Goal: Task Accomplishment & Management: Manage account settings

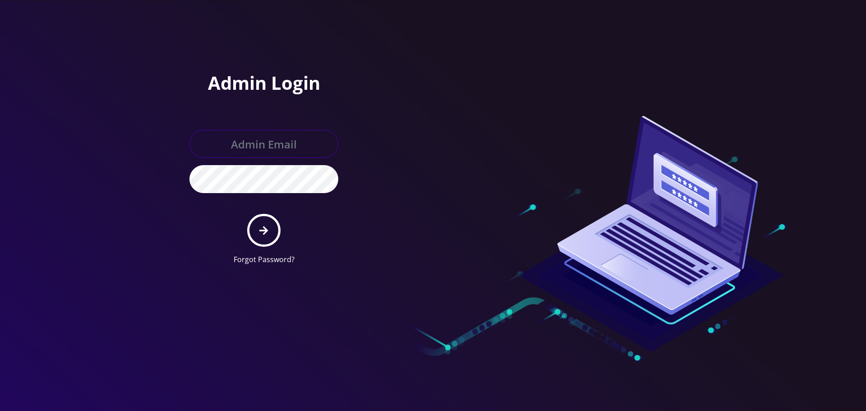
type input "Info@shluchimassist.com"
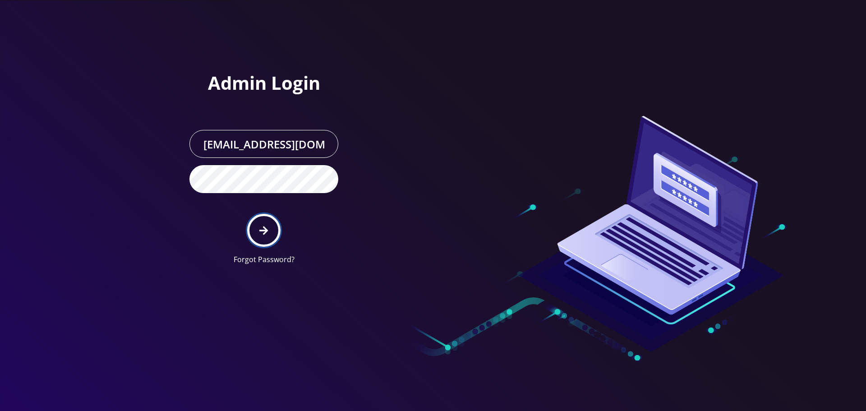
click at [265, 227] on icon "submit" at bounding box center [263, 230] width 9 height 9
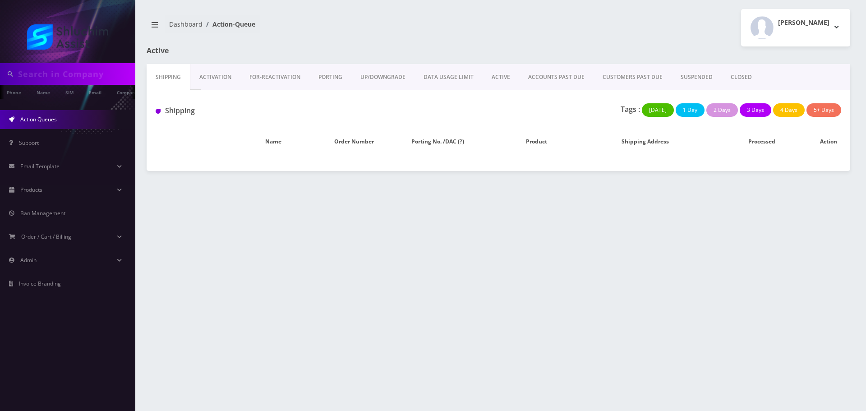
type input "[EMAIL_ADDRESS]@[DOMAIN_NAME]"
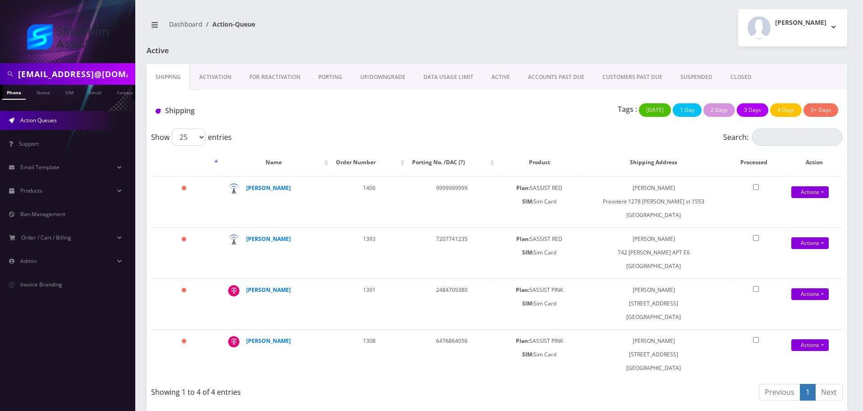
click at [118, 76] on input "[EMAIL_ADDRESS]@[DOMAIN_NAME]" at bounding box center [75, 73] width 115 height 17
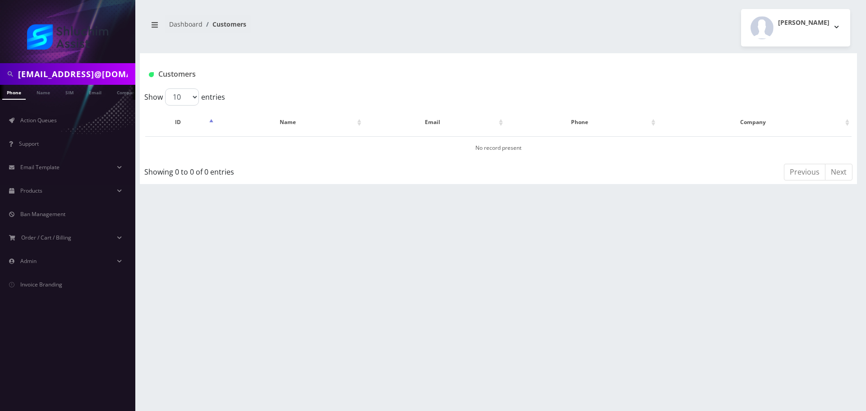
click at [112, 79] on input "[EMAIL_ADDRESS]@[DOMAIN_NAME]" at bounding box center [75, 73] width 115 height 17
click at [112, 78] on input "[EMAIL_ADDRESS]@[DOMAIN_NAME]" at bounding box center [75, 73] width 115 height 17
click at [40, 119] on span "Action Queues" at bounding box center [38, 120] width 37 height 8
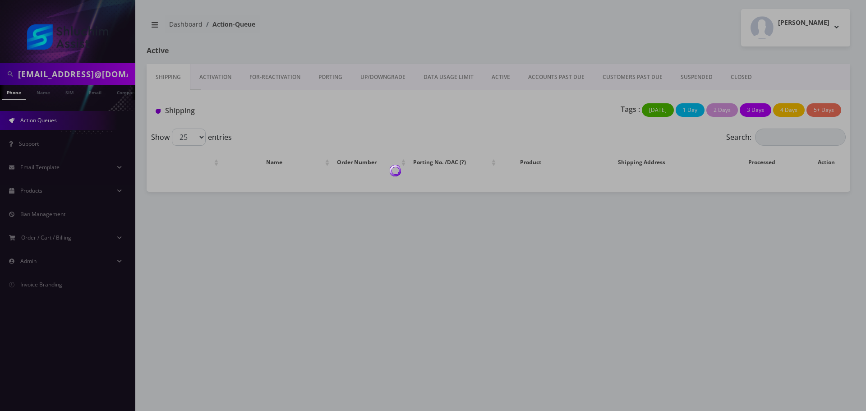
click at [557, 74] on div at bounding box center [433, 205] width 866 height 411
click at [552, 78] on link "ACCOUNTS PAST DUE" at bounding box center [556, 77] width 74 height 26
click at [552, 78] on div at bounding box center [433, 205] width 866 height 411
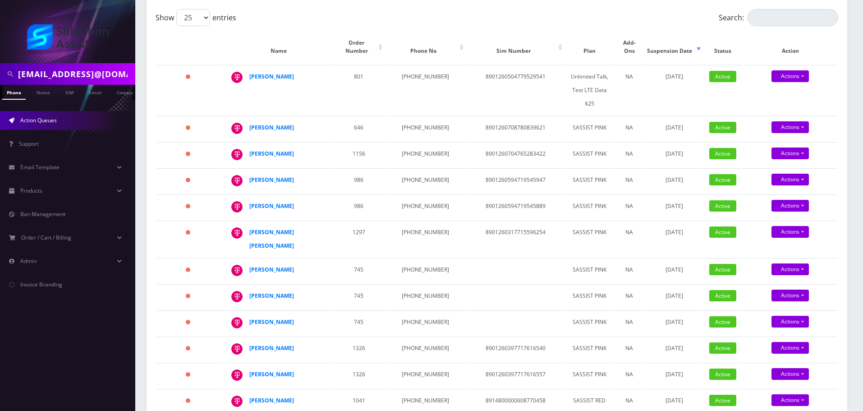
scroll to position [135, 0]
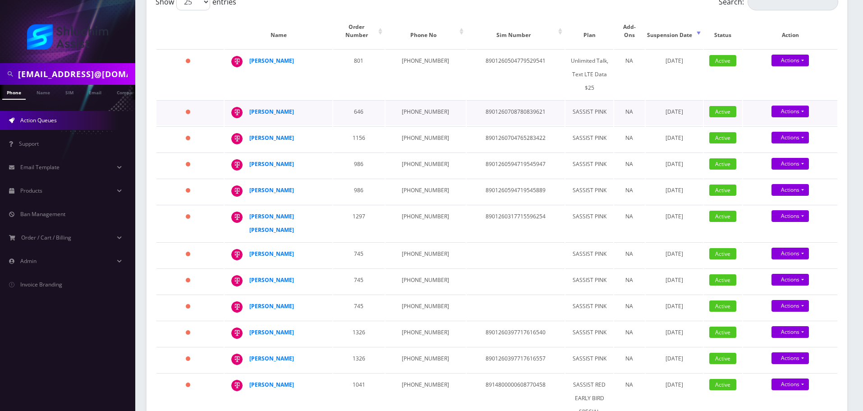
click at [409, 104] on td "[PHONE_NUMBER]" at bounding box center [426, 112] width 80 height 25
copy td "[PHONE_NUMBER]"
click at [414, 126] on td "[PHONE_NUMBER]" at bounding box center [426, 138] width 80 height 25
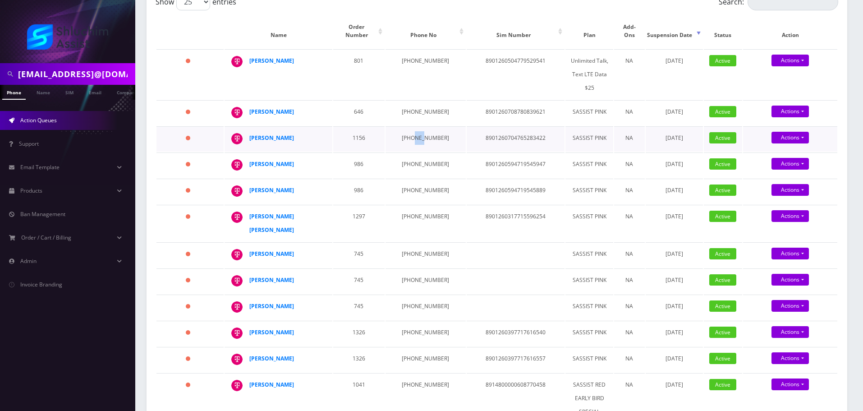
click at [414, 126] on td "[PHONE_NUMBER]" at bounding box center [426, 138] width 80 height 25
copy td "[PHONE_NUMBER]"
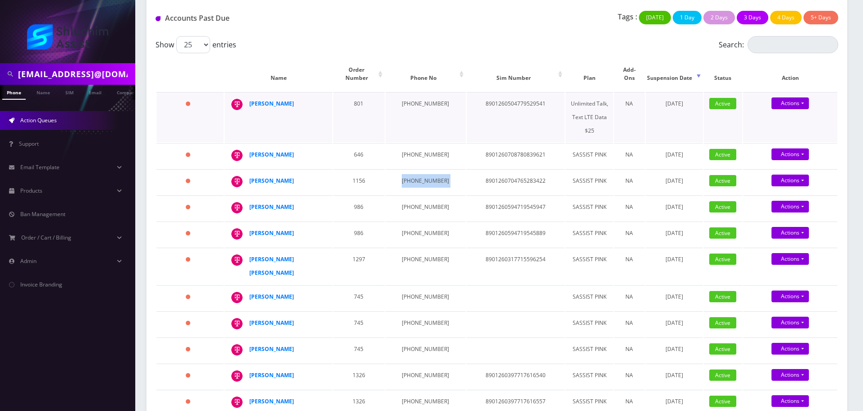
scroll to position [90, 0]
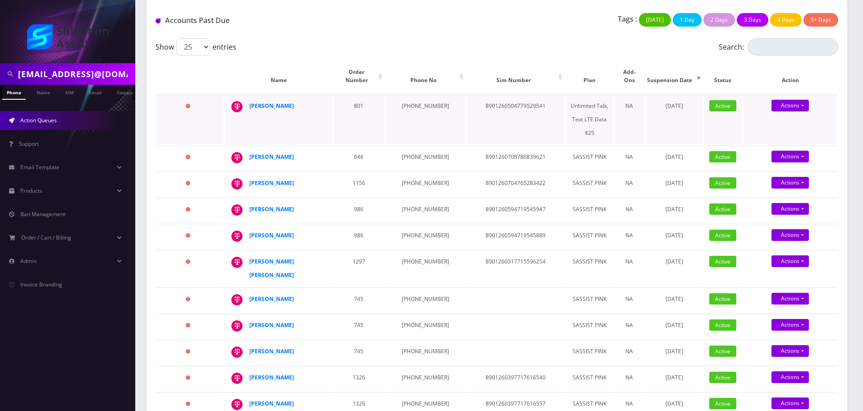
click at [416, 94] on td "973-545-1277" at bounding box center [426, 119] width 80 height 50
copy td "973-545-1277"
drag, startPoint x: 299, startPoint y: 98, endPoint x: 245, endPoint y: 99, distance: 54.1
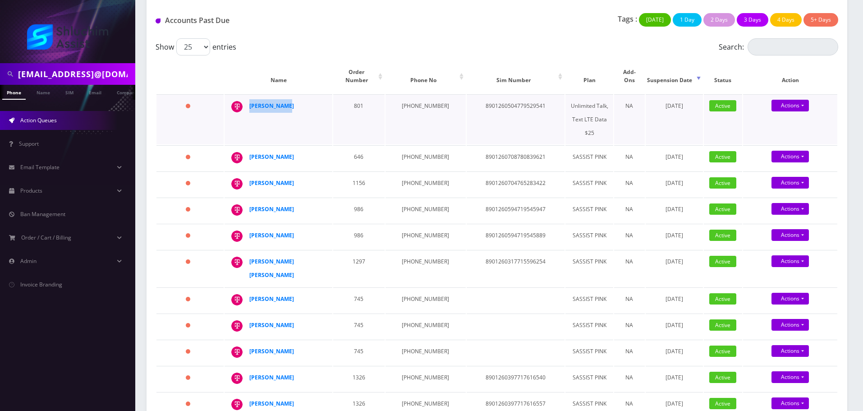
click at [323, 99] on div "Rivka Abayov" at bounding box center [323, 99] width 0 height 0
copy div "Rivka Abayov"
click at [269, 102] on strong "Rivka Abayov" at bounding box center [271, 106] width 45 height 8
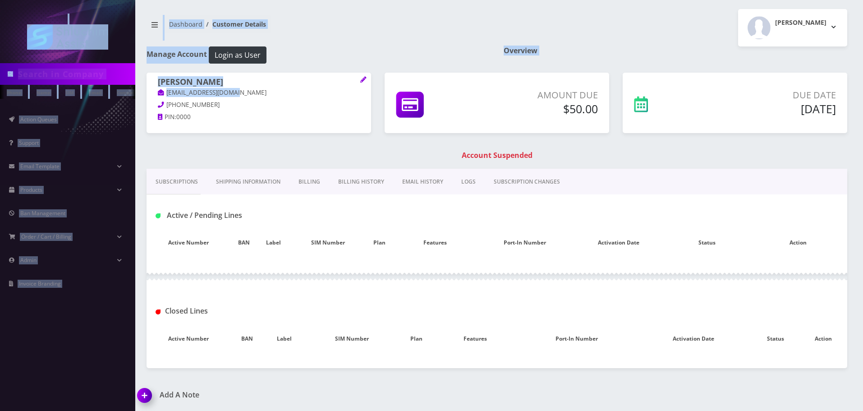
type input "[EMAIL_ADDRESS]@[DOMAIN_NAME]"
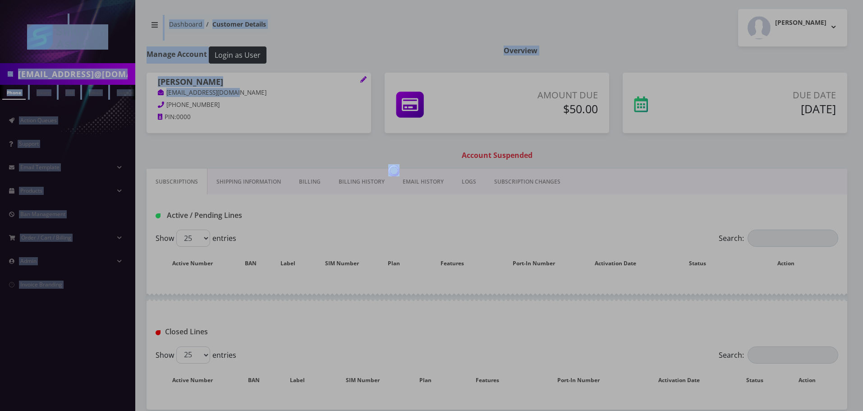
drag, startPoint x: 243, startPoint y: 98, endPoint x: 162, endPoint y: 97, distance: 81.2
click at [162, 97] on body "[EMAIL_ADDRESS]@[DOMAIN_NAME] Phone Name SIM Email Company Customer Action Queu…" at bounding box center [431, 226] width 863 height 453
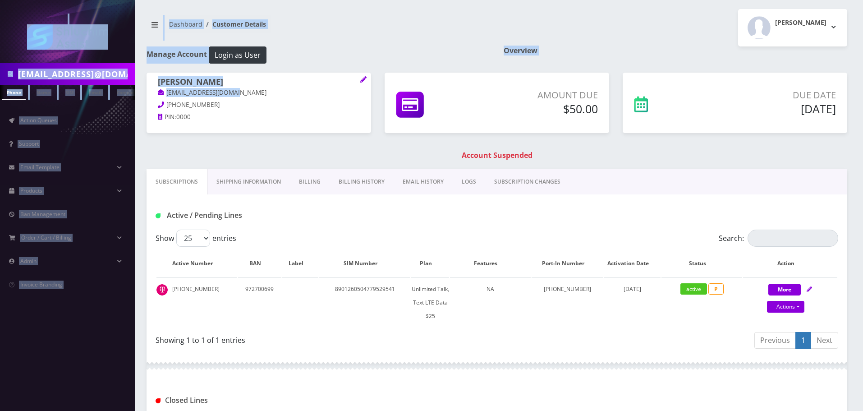
click at [227, 96] on link "Rivkaaviv19@gmail.com" at bounding box center [212, 92] width 109 height 9
click at [243, 93] on p "Rivkaaviv19@gmail.com" at bounding box center [259, 93] width 202 height 10
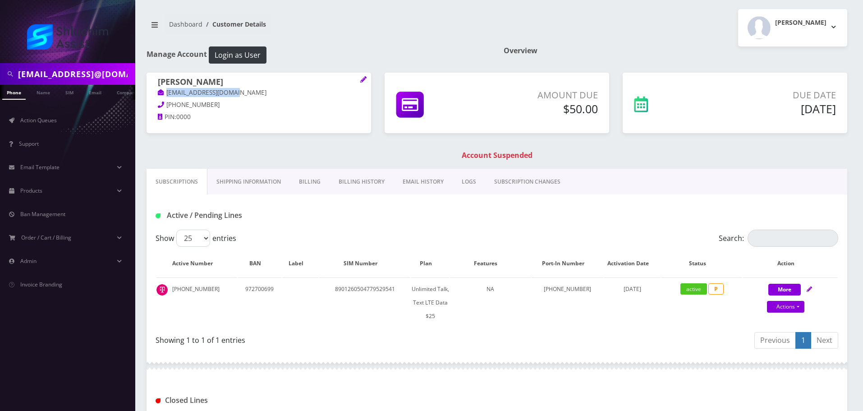
drag, startPoint x: 247, startPoint y: 92, endPoint x: 165, endPoint y: 93, distance: 82.5
click at [165, 93] on p "Rivkaaviv19@gmail.com" at bounding box center [259, 93] width 202 height 10
copy link "Rivkaaviv19@gmail.com"
click at [420, 182] on link "EMAIL HISTORY" at bounding box center [423, 182] width 59 height 26
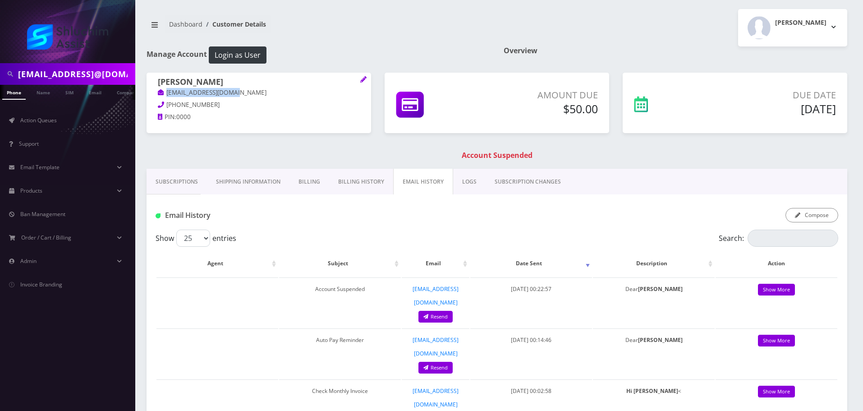
click at [357, 184] on link "Billing History" at bounding box center [361, 182] width 64 height 26
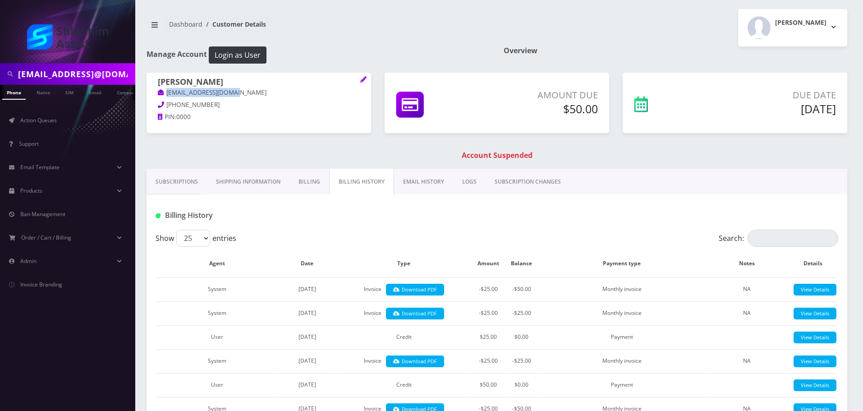
click at [418, 189] on link "EMAIL HISTORY" at bounding box center [423, 182] width 59 height 26
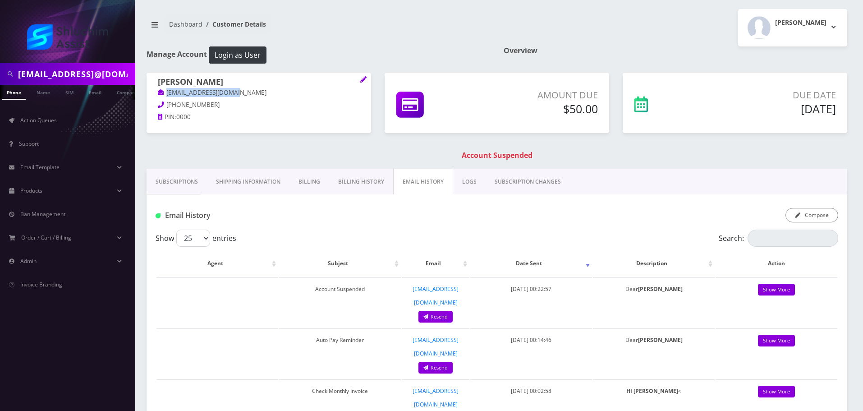
click at [386, 186] on link "Billing History" at bounding box center [361, 182] width 64 height 26
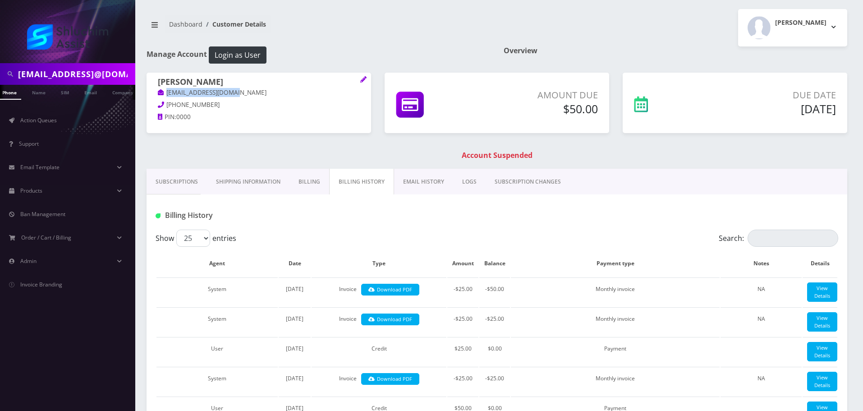
click at [179, 190] on link "Subscriptions" at bounding box center [177, 182] width 60 height 26
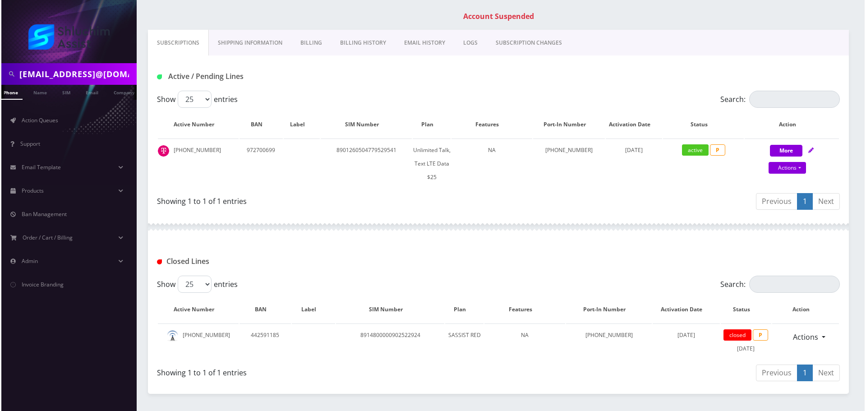
scroll to position [30, 0]
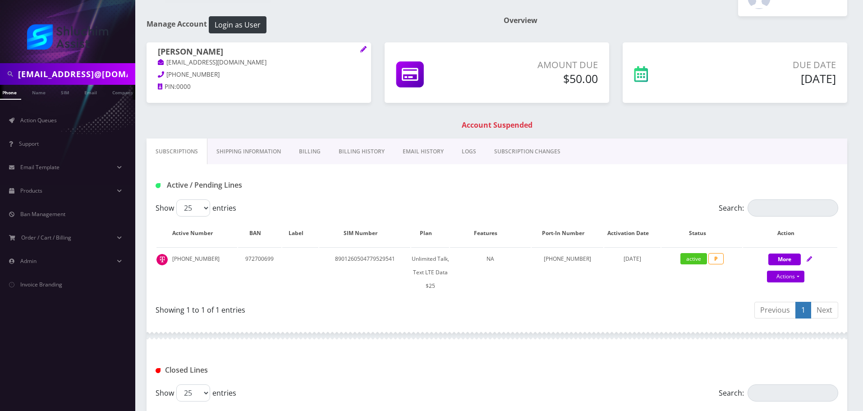
click at [291, 120] on div "Rivka Abayov Rivkaaviv19@gmail.com 973-545-1277 PIN: 0000 Amount Due $50.00" at bounding box center [497, 90] width 714 height 96
click at [389, 154] on link "Billing History" at bounding box center [362, 151] width 64 height 26
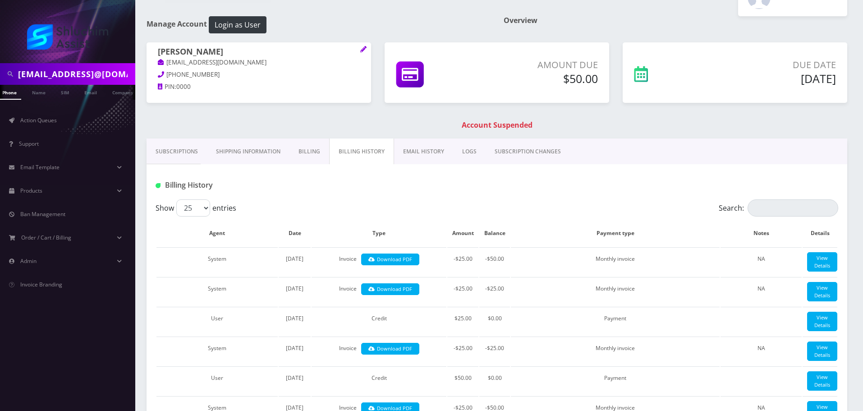
click at [313, 153] on link "Billing" at bounding box center [310, 151] width 40 height 26
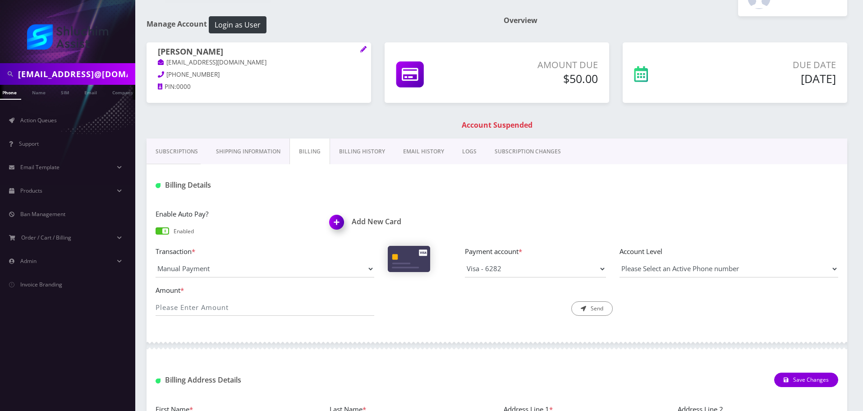
click at [334, 142] on link "Billing History" at bounding box center [362, 151] width 64 height 26
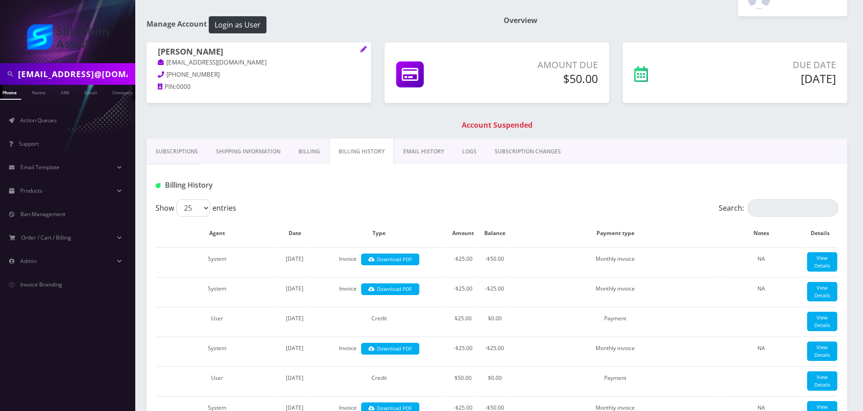
click at [428, 145] on link "EMAIL HISTORY" at bounding box center [423, 151] width 59 height 26
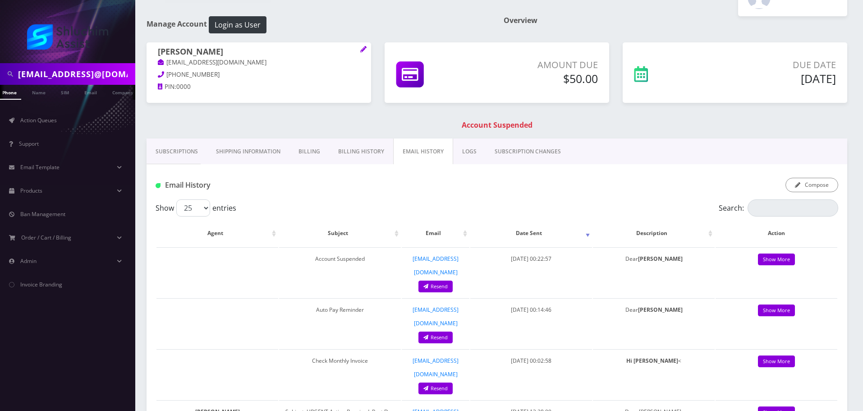
click at [826, 184] on button "Compose" at bounding box center [812, 185] width 53 height 14
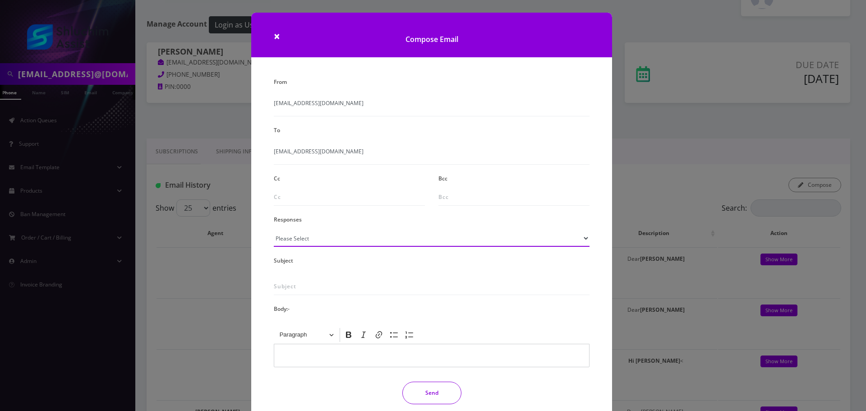
drag, startPoint x: 345, startPoint y: 239, endPoint x: 345, endPoint y: 246, distance: 6.8
click at [345, 240] on select "Please Select TMobile port Unable to activate CH Pickup Past Due Pick up follow…" at bounding box center [432, 238] width 316 height 17
select select "29"
click at [274, 230] on select "Please Select TMobile port Unable to activate CH Pickup Past Due Pick up follow…" at bounding box center [432, 238] width 316 height 17
type input "Subject: URGENT Action Required: Past Due Payment for Shluchim Assist"
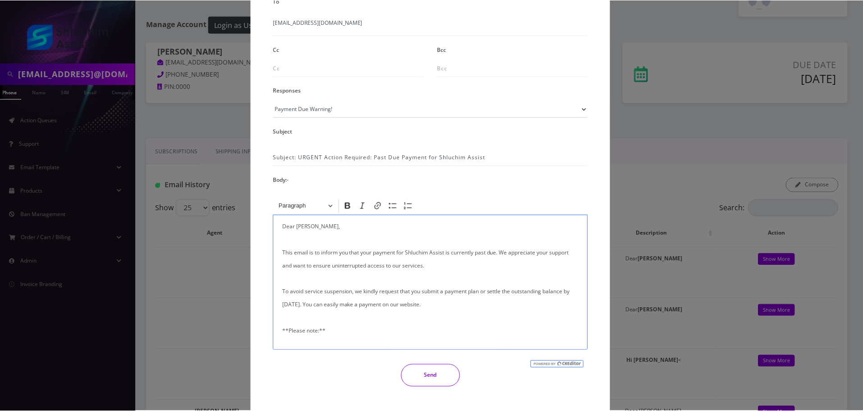
scroll to position [148, 0]
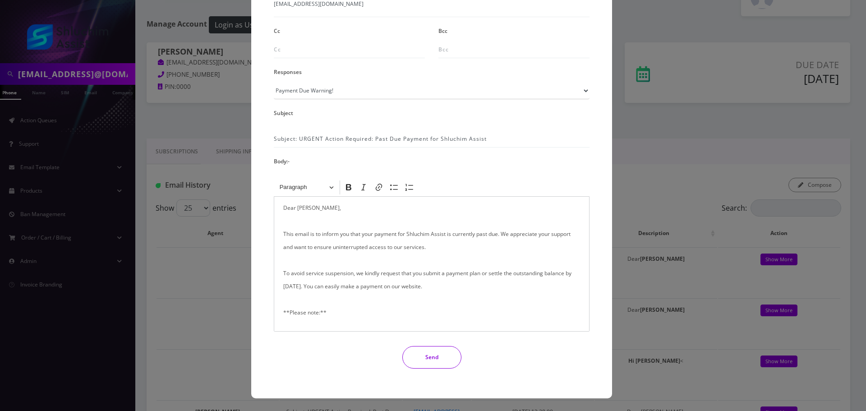
click at [419, 358] on button "Send" at bounding box center [431, 357] width 59 height 23
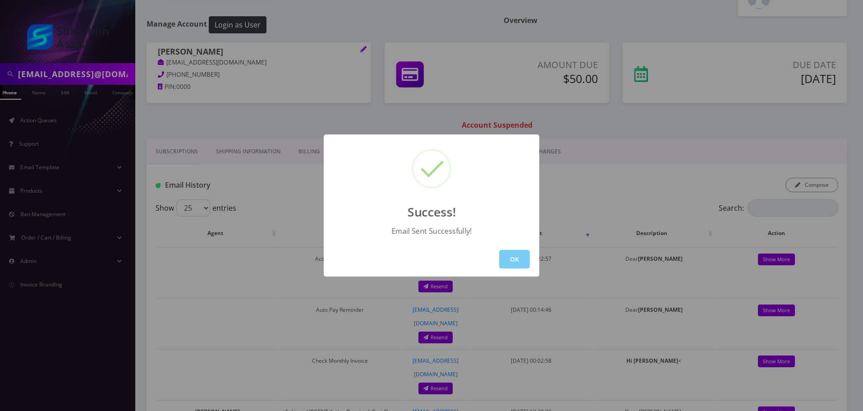
click at [519, 257] on button "OK" at bounding box center [514, 259] width 31 height 18
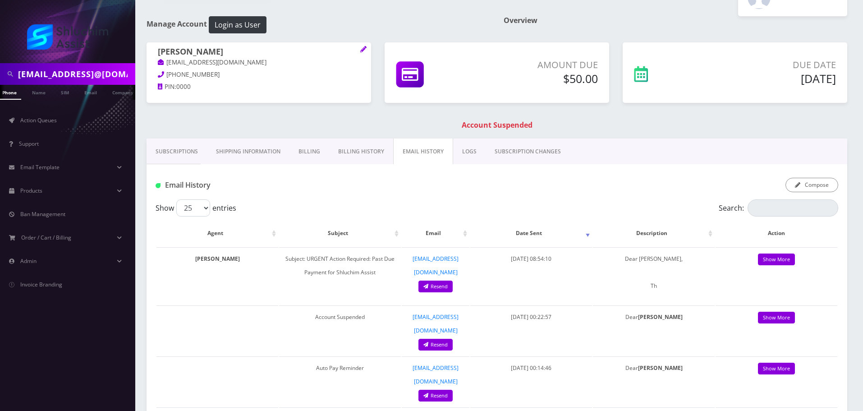
scroll to position [0, 9]
click at [60, 123] on link "Action Queues" at bounding box center [67, 120] width 135 height 19
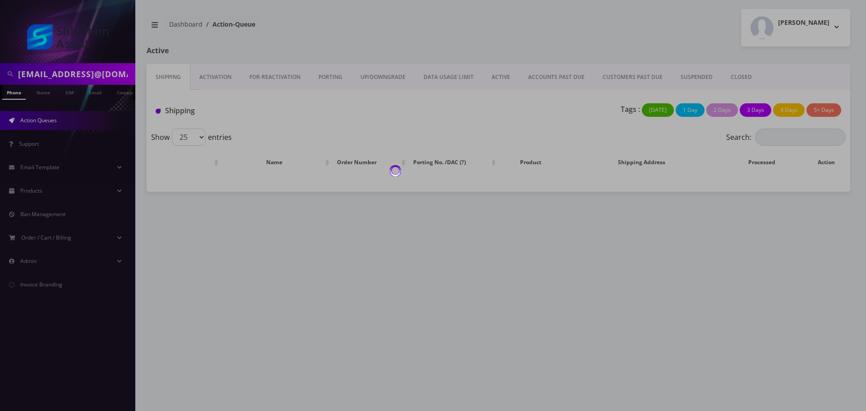
click at [561, 79] on div at bounding box center [433, 205] width 866 height 411
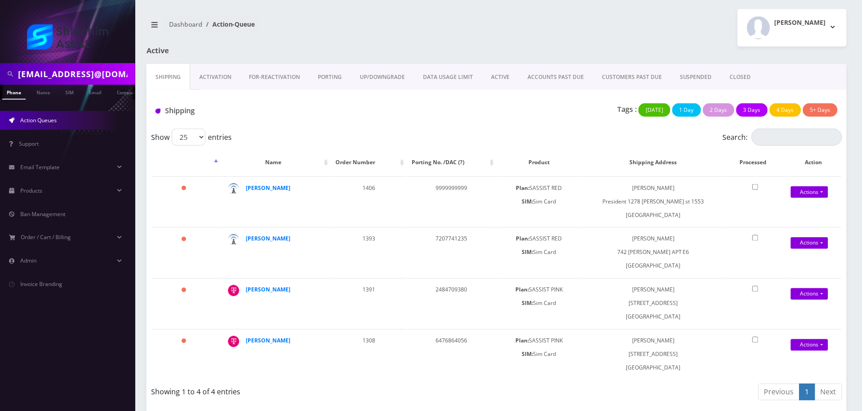
click at [561, 79] on link "ACCOUNTS PAST DUE" at bounding box center [556, 77] width 74 height 26
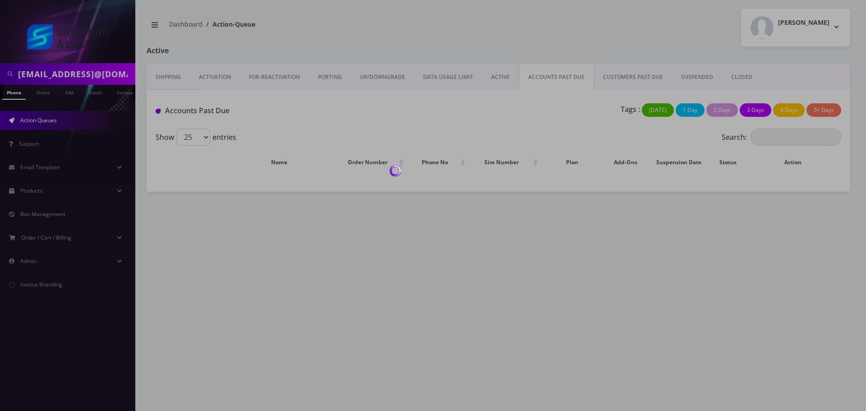
click at [561, 75] on div at bounding box center [433, 205] width 866 height 411
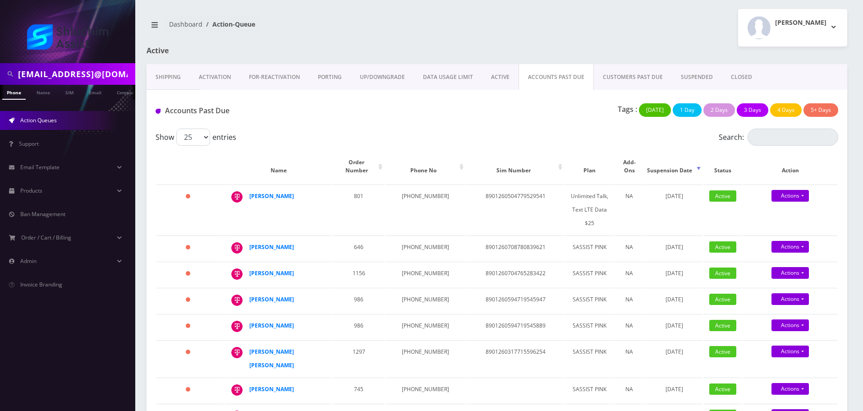
click at [543, 87] on link "ACCOUNTS PAST DUE" at bounding box center [556, 77] width 75 height 26
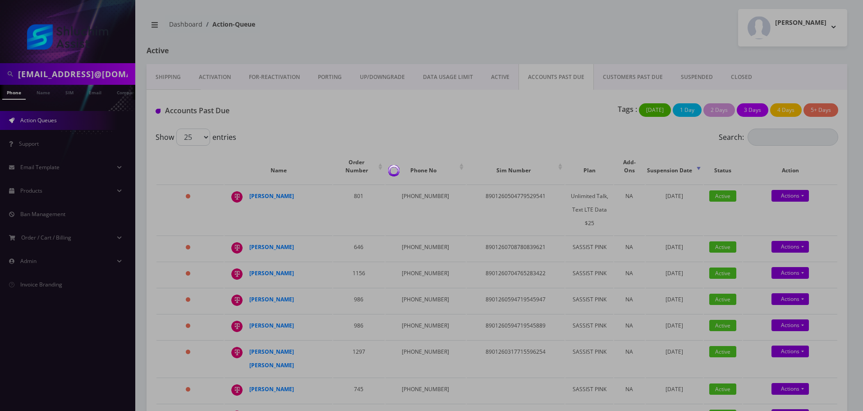
click at [504, 74] on div at bounding box center [431, 205] width 863 height 411
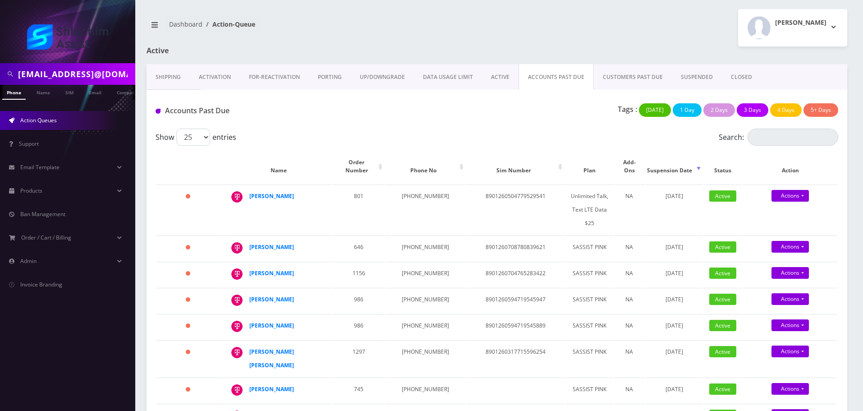
click at [502, 77] on link "ACTIVE" at bounding box center [500, 77] width 37 height 26
click at [0, 0] on div at bounding box center [0, 0] width 0 height 0
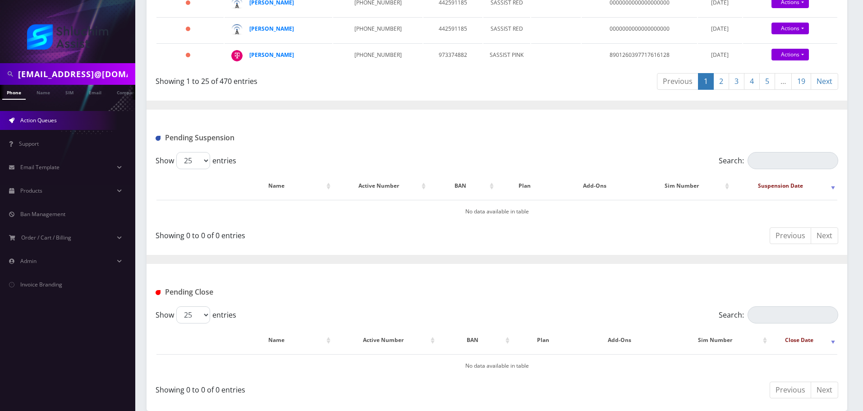
scroll to position [802, 0]
click at [793, 90] on link "19" at bounding box center [801, 81] width 20 height 17
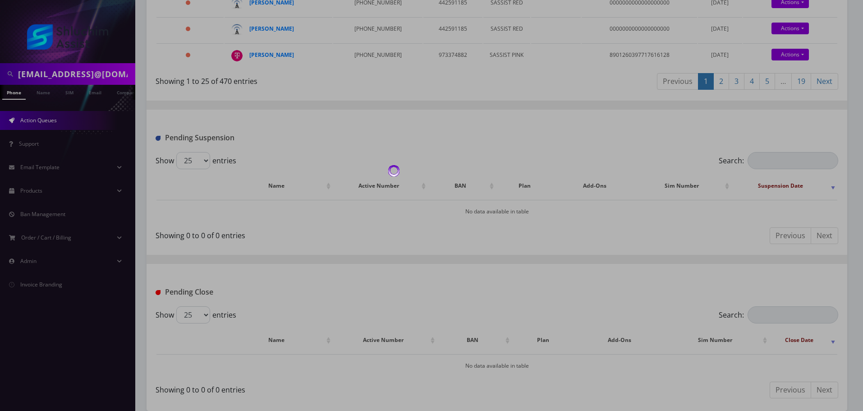
scroll to position [1231, 0]
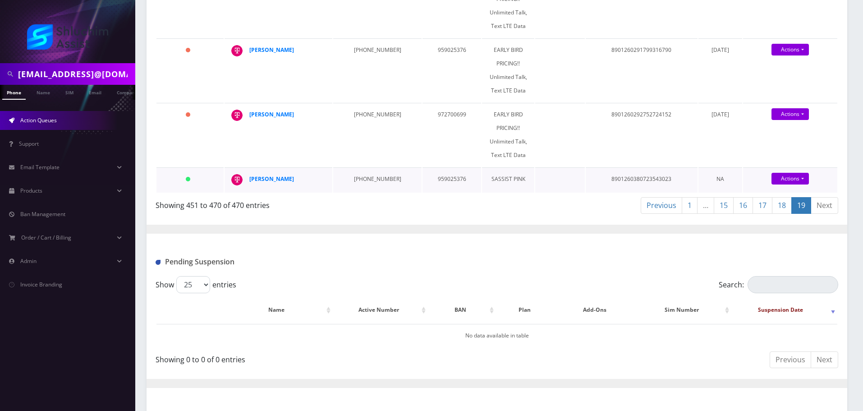
click at [537, 184] on td at bounding box center [560, 179] width 50 height 25
click at [535, 143] on td at bounding box center [560, 135] width 50 height 64
click at [535, 78] on td at bounding box center [560, 70] width 50 height 64
click at [542, 35] on td at bounding box center [560, 6] width 50 height 64
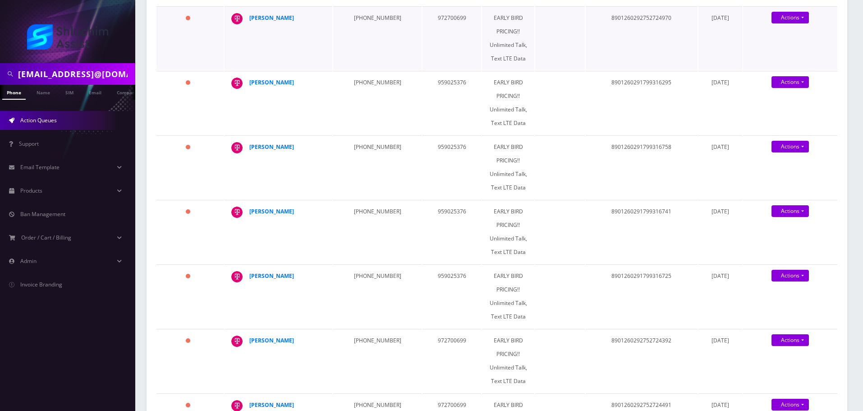
scroll to position [374, 0]
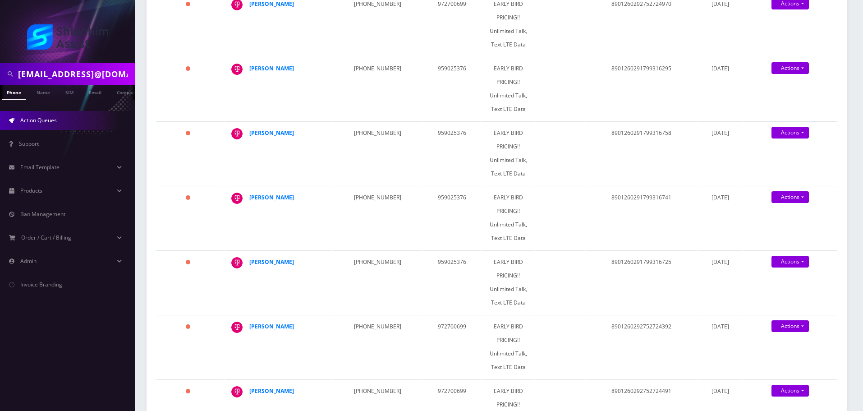
click at [97, 68] on input "menachemarshmelkeh19@gmail.comk@gmail.com" at bounding box center [75, 73] width 115 height 17
paste input "yliberow824"
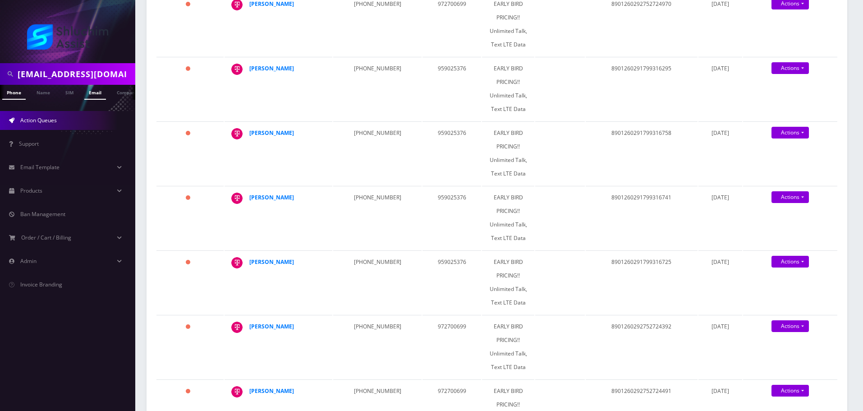
type input "[EMAIL_ADDRESS][DOMAIN_NAME]"
click at [97, 88] on link "Email" at bounding box center [95, 92] width 22 height 15
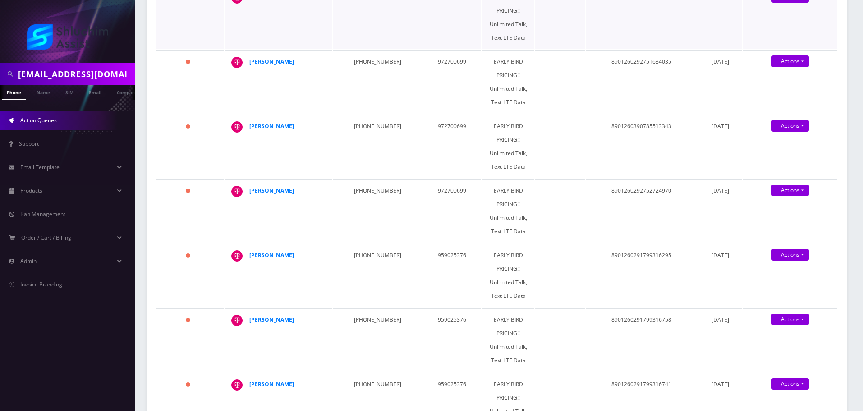
scroll to position [157, 0]
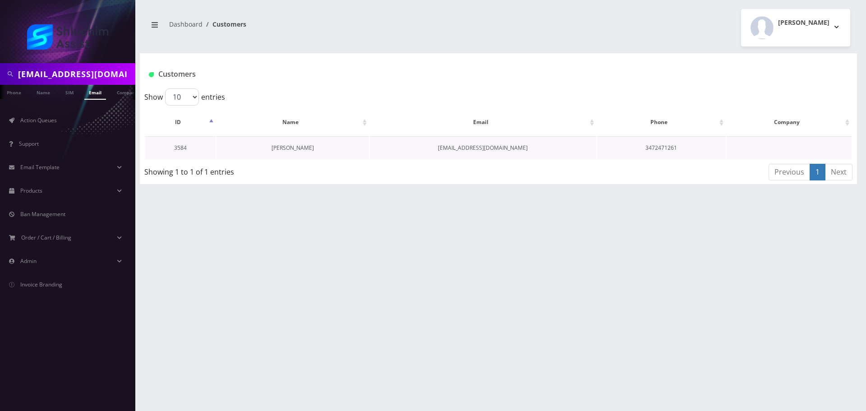
click at [280, 146] on link "[PERSON_NAME]" at bounding box center [292, 148] width 42 height 8
click at [283, 147] on link "[PERSON_NAME]" at bounding box center [292, 148] width 42 height 8
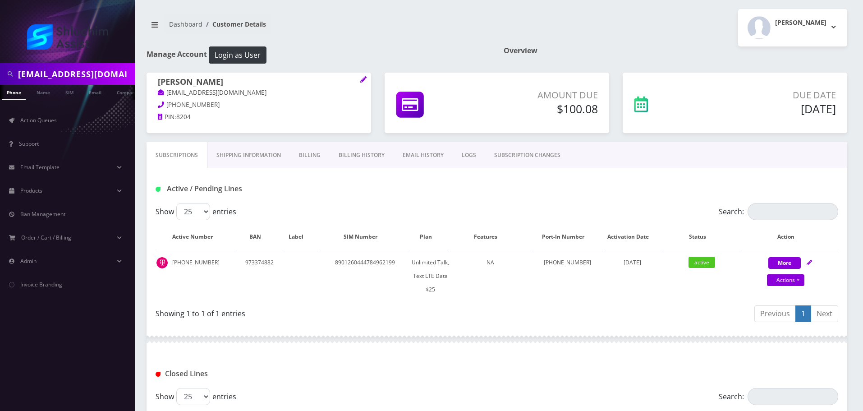
click at [363, 155] on link "Billing History" at bounding box center [362, 155] width 64 height 26
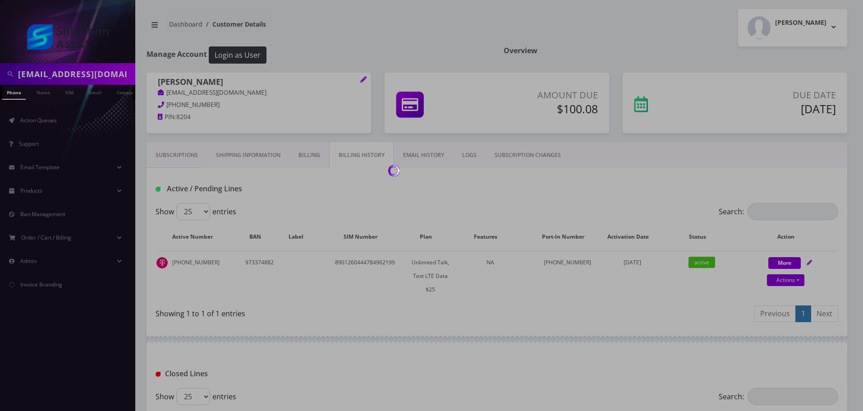
click at [363, 155] on div at bounding box center [431, 205] width 863 height 411
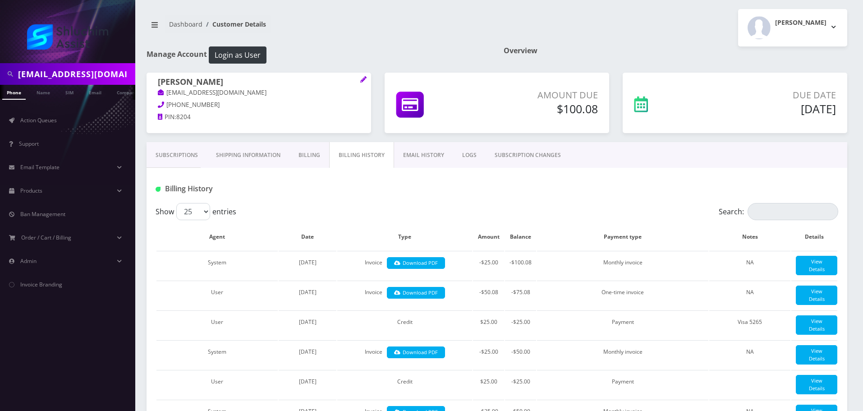
scroll to position [180, 0]
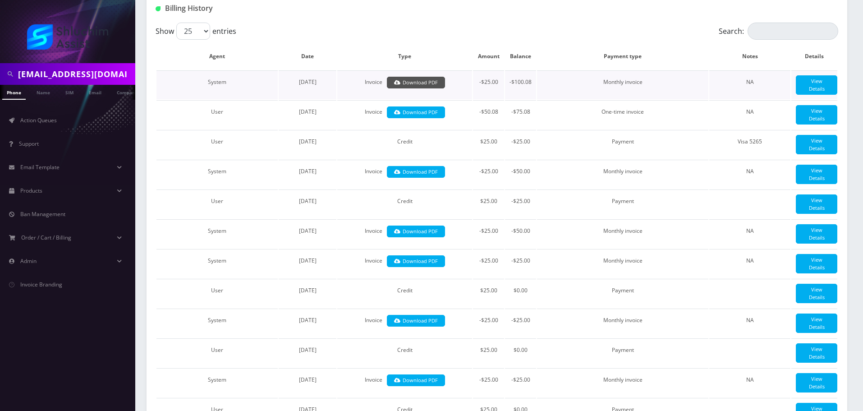
click at [440, 86] on link "Download PDF" at bounding box center [416, 83] width 58 height 12
click at [418, 114] on link "Download PDF" at bounding box center [416, 112] width 58 height 12
click at [425, 170] on link "Download PDF" at bounding box center [416, 172] width 58 height 12
click at [419, 169] on link "Download PDF" at bounding box center [416, 172] width 58 height 12
click at [422, 116] on link "Download PDF" at bounding box center [416, 112] width 58 height 12
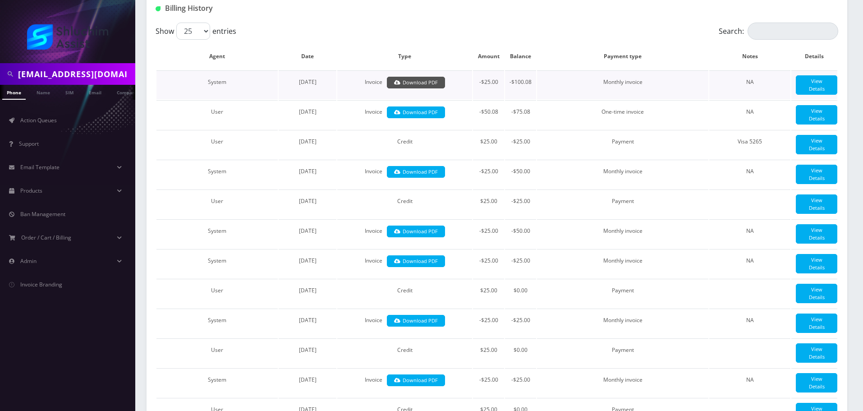
click at [415, 84] on link "Download PDF" at bounding box center [416, 83] width 58 height 12
